Goal: Transaction & Acquisition: Subscribe to service/newsletter

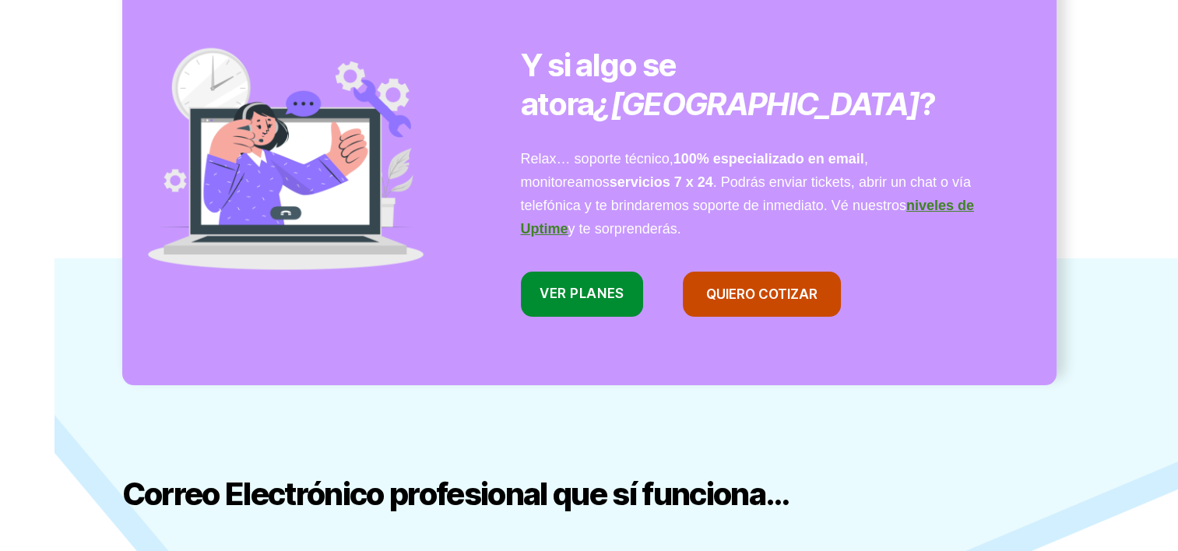
scroll to position [1233, 0]
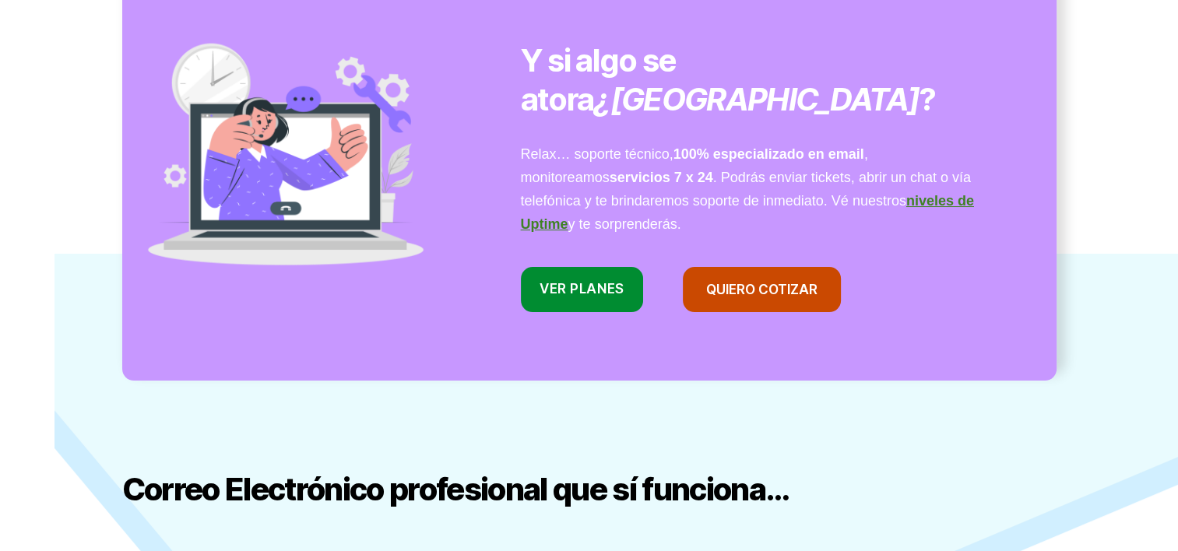
click at [565, 277] on div "Y si algo se atora ¿[GEOGRAPHIC_DATA] ? Relax… soporte técnico, 100% especializ…" at bounding box center [761, 179] width 592 height 405
click at [564, 267] on link "VER Planes" at bounding box center [582, 290] width 123 height 46
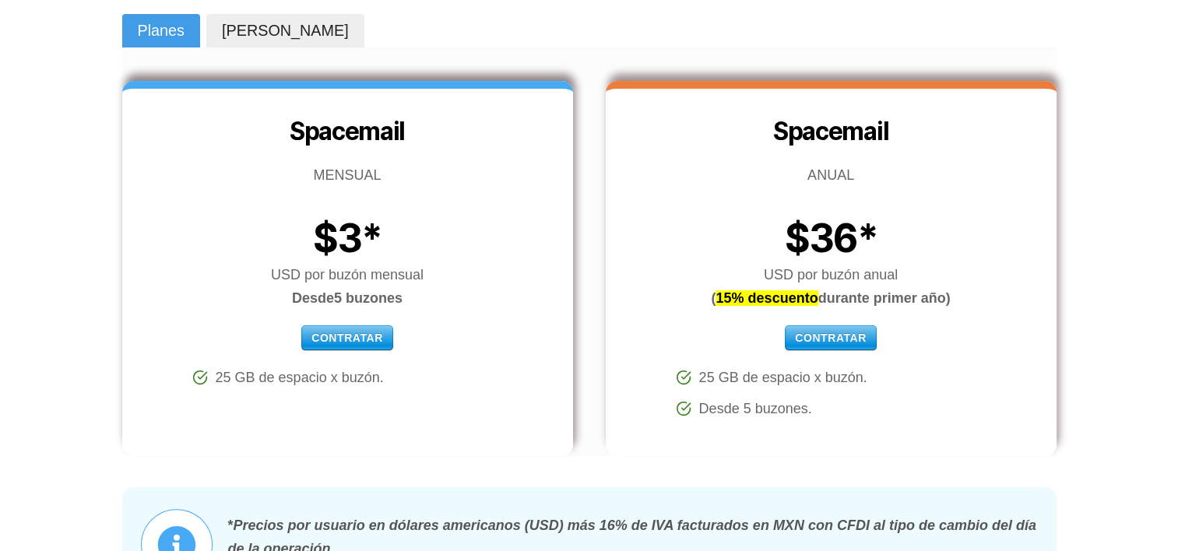
scroll to position [249, 0]
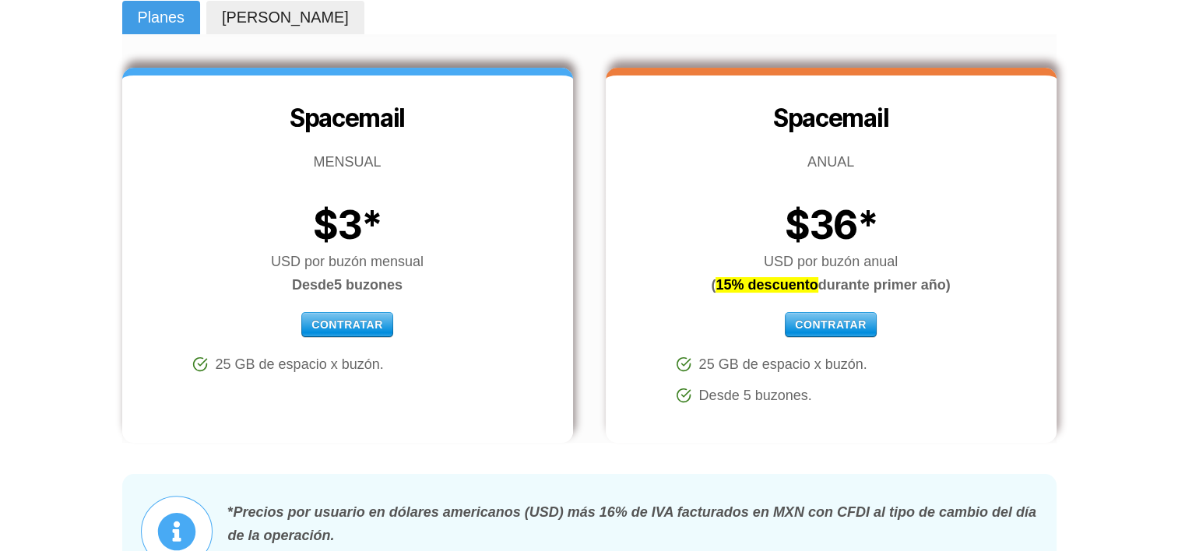
click at [830, 331] on label "Contratar" at bounding box center [831, 324] width 92 height 25
click at [824, 320] on label "Contratar" at bounding box center [831, 324] width 92 height 25
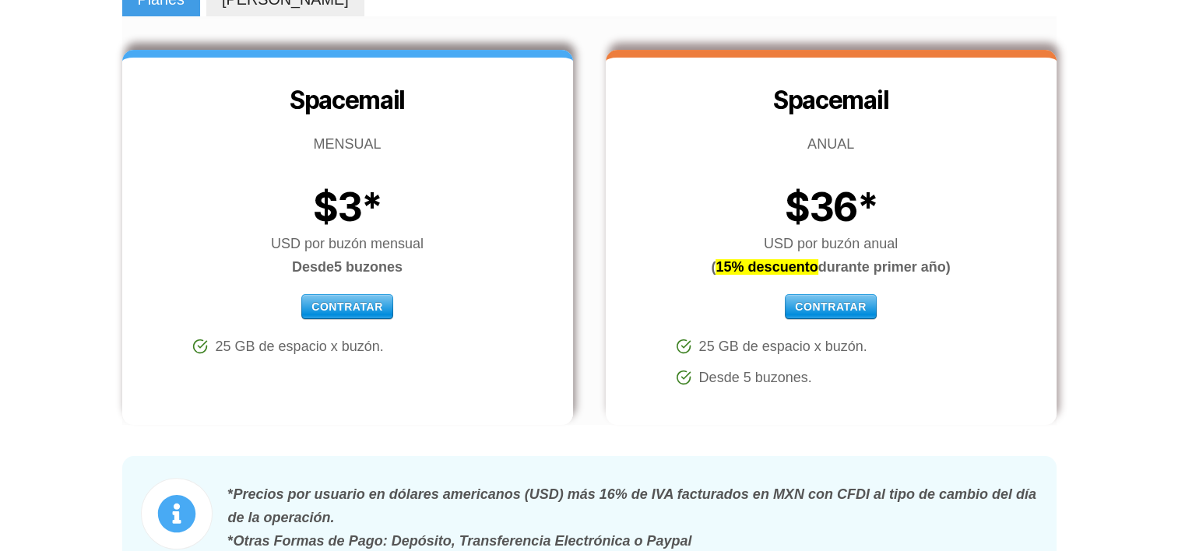
scroll to position [268, 0]
click at [354, 246] on p "USD por buzón mensual Desde 5 buzones" at bounding box center [347, 254] width 451 height 47
click at [831, 302] on label "Contratar" at bounding box center [831, 305] width 92 height 25
click at [328, 307] on label "Contratar" at bounding box center [347, 305] width 92 height 25
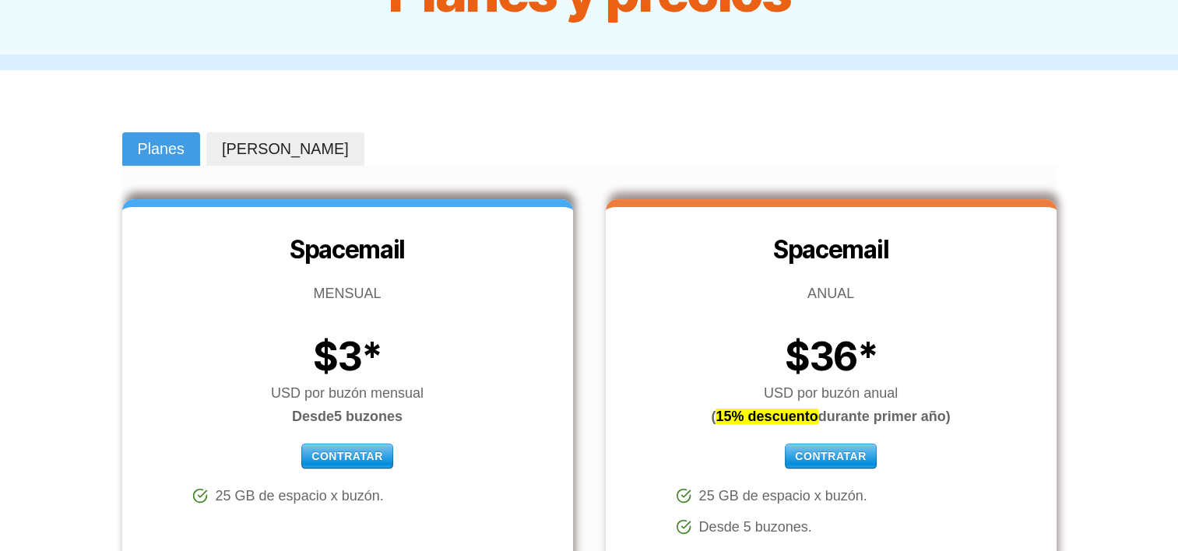
scroll to position [0, 0]
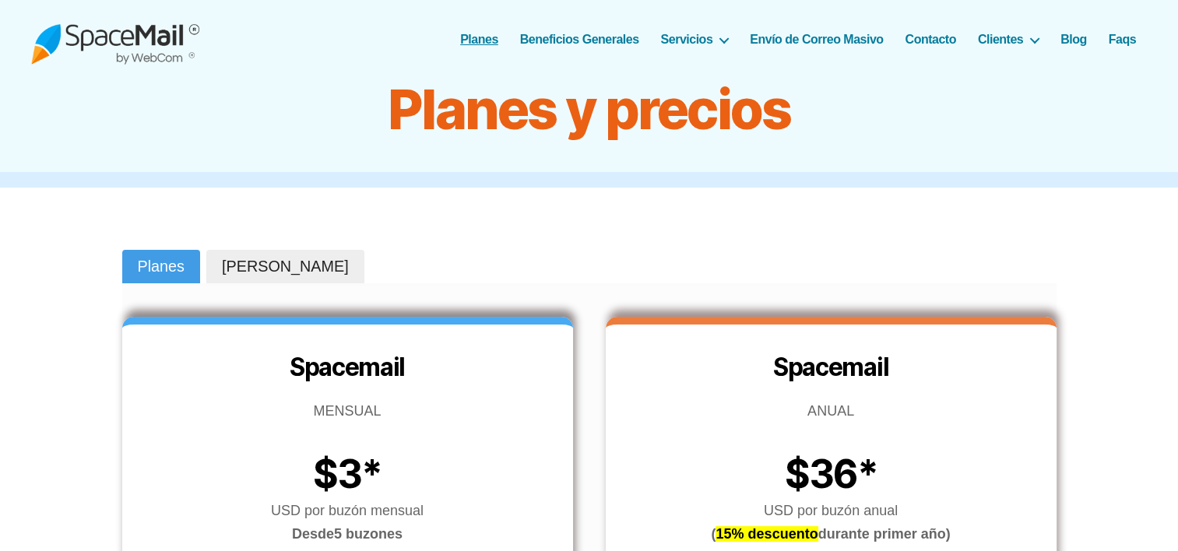
click at [478, 47] on div "SpaceMail® Correo Electrónico profesional que sí funciona... Menú Planes Benefi…" at bounding box center [588, 39] width 1115 height 79
